Goal: Find specific page/section: Find specific page/section

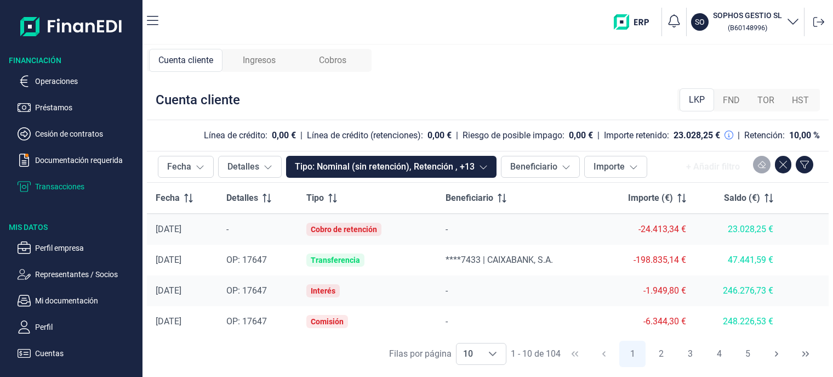
click at [340, 60] on span "Cobros" at bounding box center [332, 60] width 27 height 13
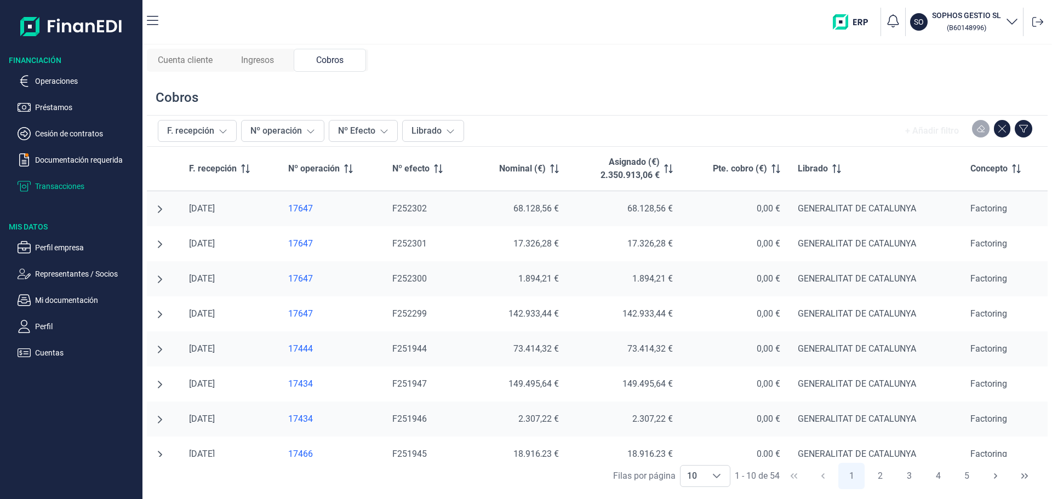
click at [305, 312] on div "17647" at bounding box center [331, 314] width 87 height 11
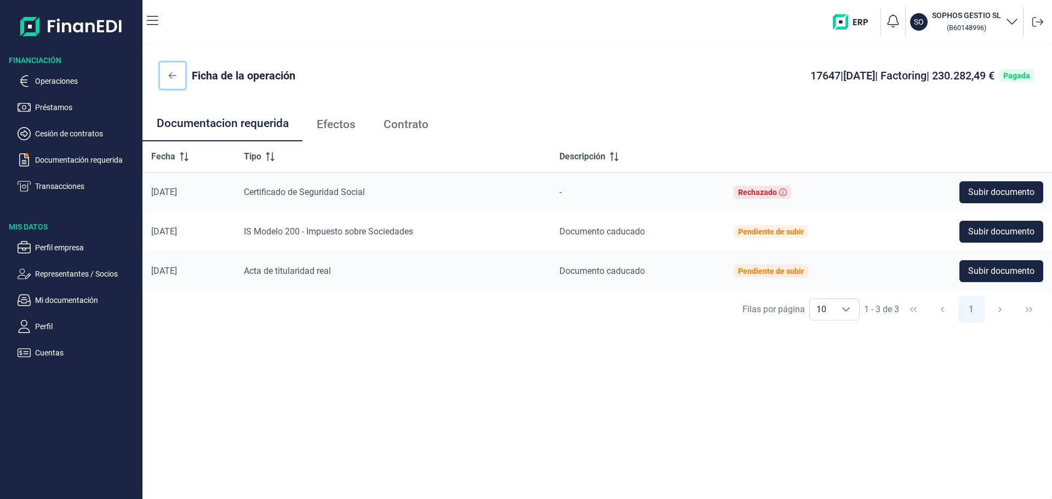
click at [173, 75] on icon at bounding box center [173, 75] width 8 height 9
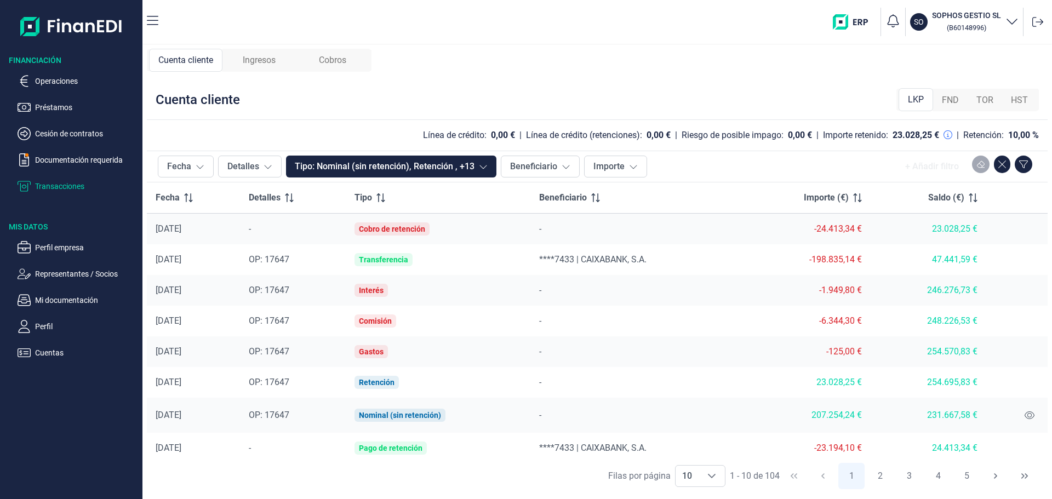
click at [269, 61] on span "Ingresos" at bounding box center [259, 60] width 33 height 13
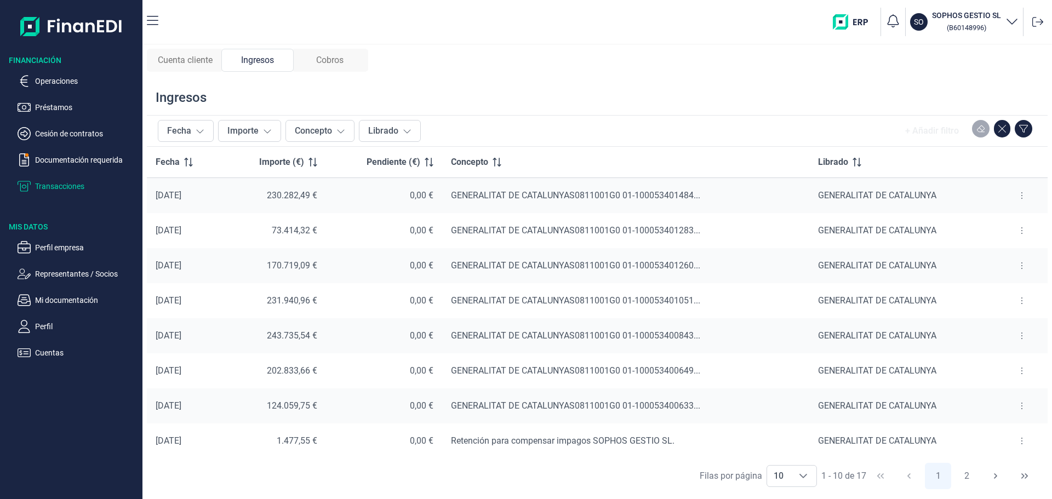
click at [337, 60] on span "Cobros" at bounding box center [329, 60] width 27 height 13
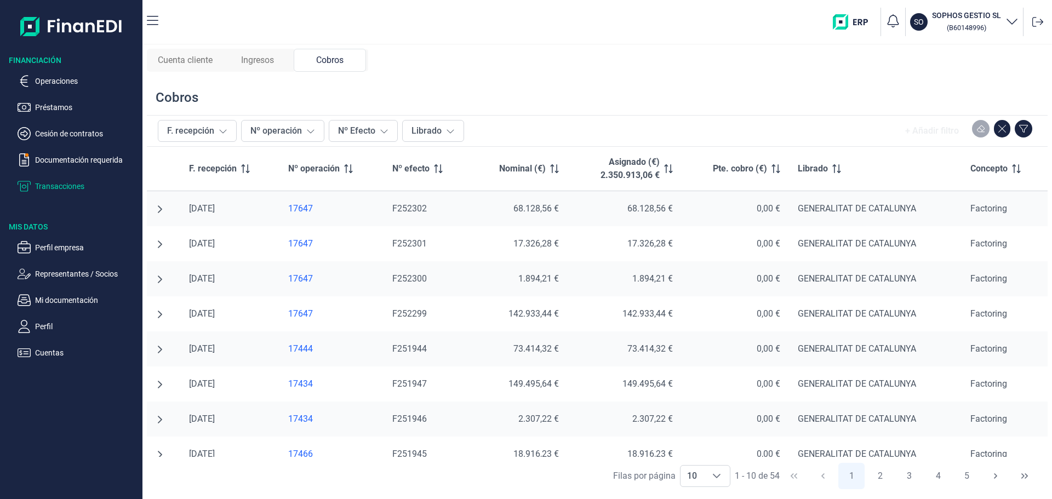
click at [295, 210] on div "17647" at bounding box center [331, 208] width 87 height 11
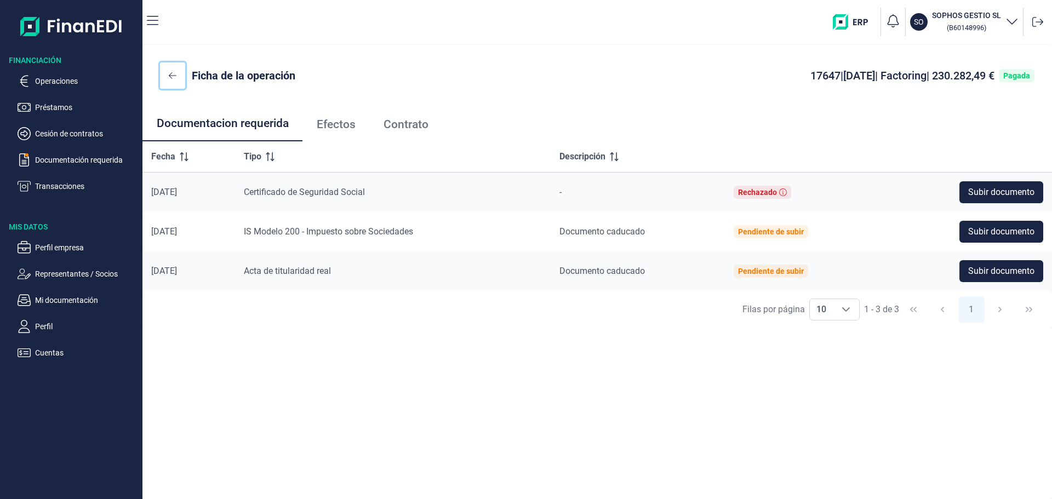
click at [173, 76] on icon at bounding box center [173, 75] width 8 height 7
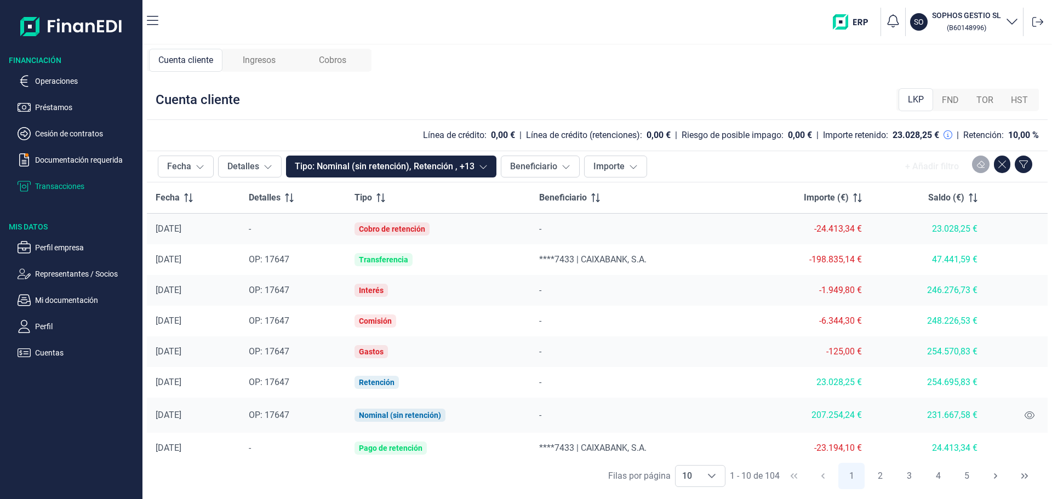
click at [323, 61] on span "Cobros" at bounding box center [332, 60] width 27 height 13
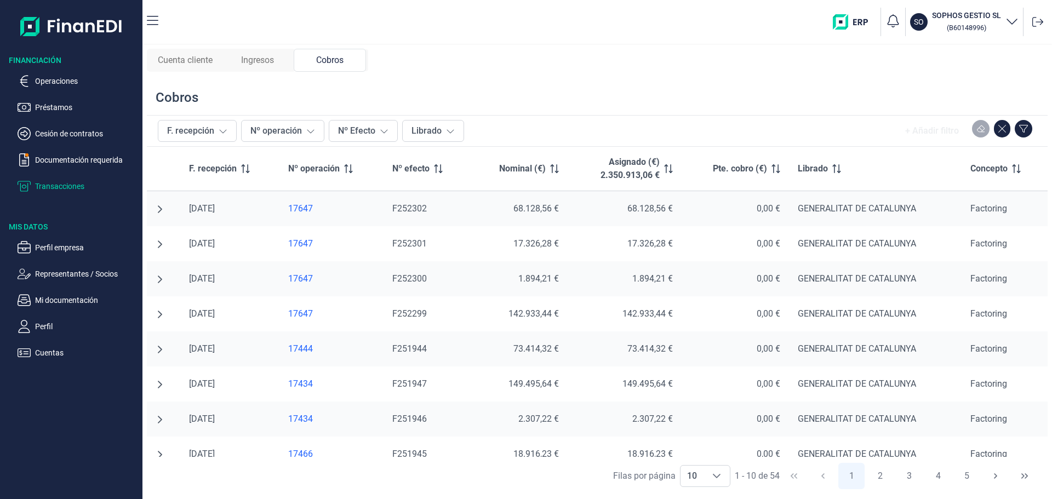
click at [190, 55] on span "Cuenta cliente" at bounding box center [185, 60] width 55 height 13
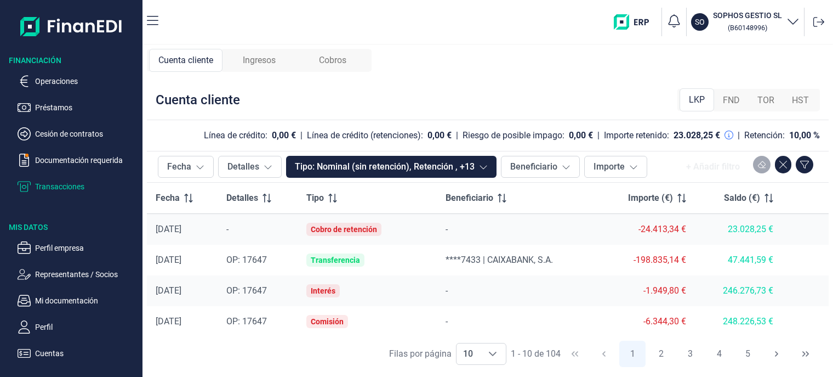
click at [333, 65] on span "Cobros" at bounding box center [332, 60] width 27 height 13
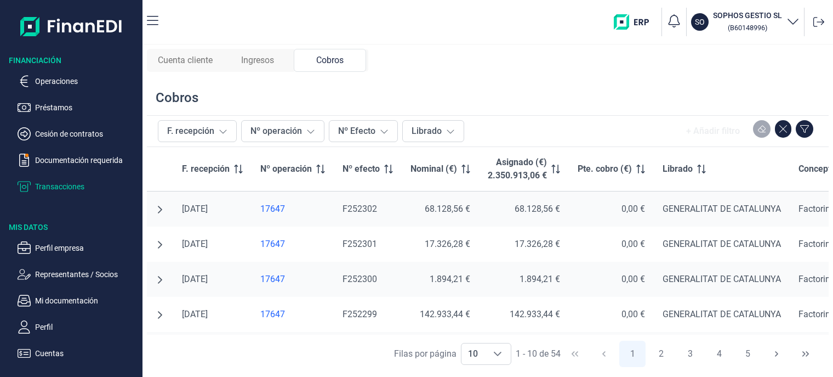
click at [261, 59] on span "Ingresos" at bounding box center [257, 60] width 33 height 13
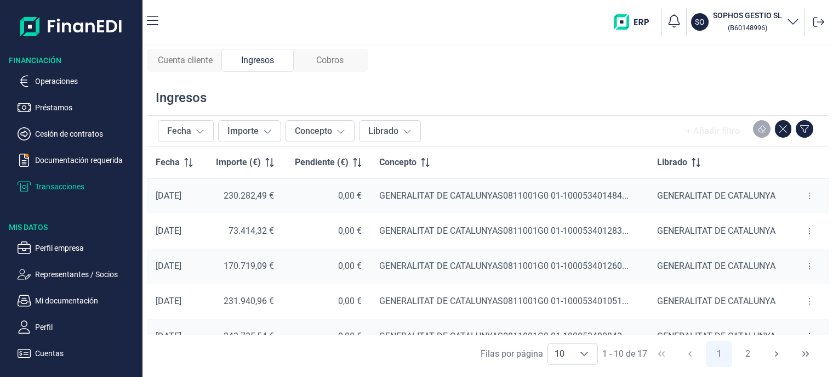
click at [324, 62] on span "Cobros" at bounding box center [329, 60] width 27 height 13
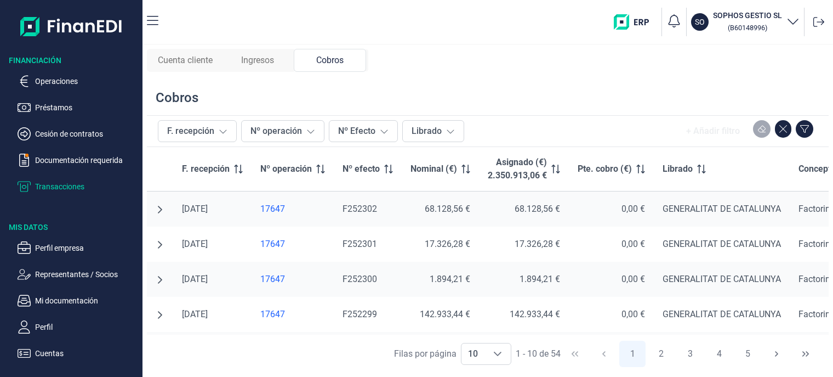
click at [198, 63] on span "Cuenta cliente" at bounding box center [185, 60] width 55 height 13
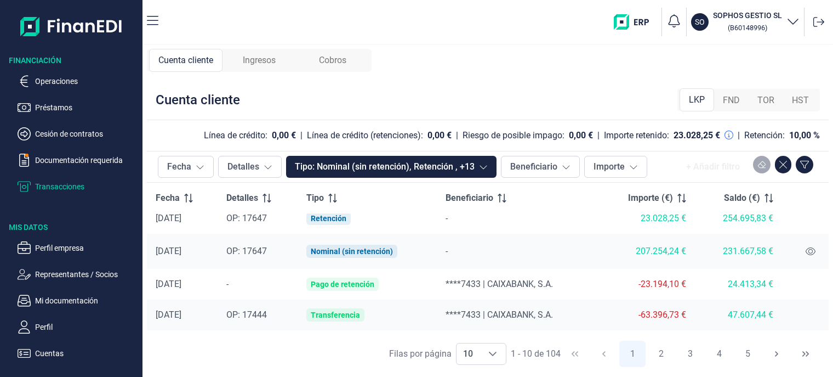
scroll to position [191, 0]
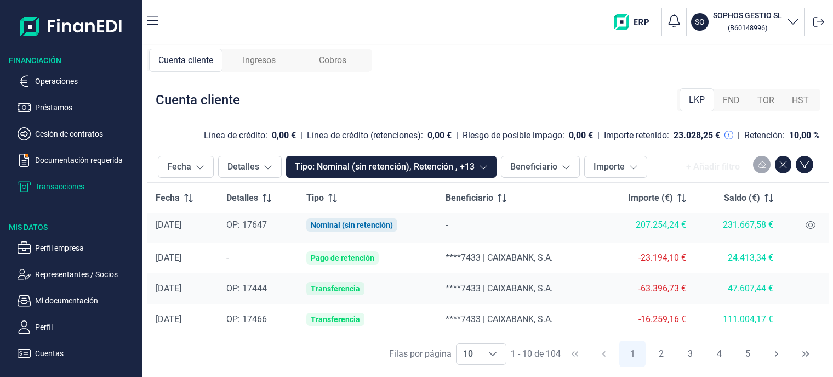
click at [452, 75] on div "Cuenta cliente Ingresos Cobros Cuenta cliente LKP FND TOR HST Línea de crédito:…" at bounding box center [488, 211] width 691 height 332
